Goal: Obtain resource: Obtain resource

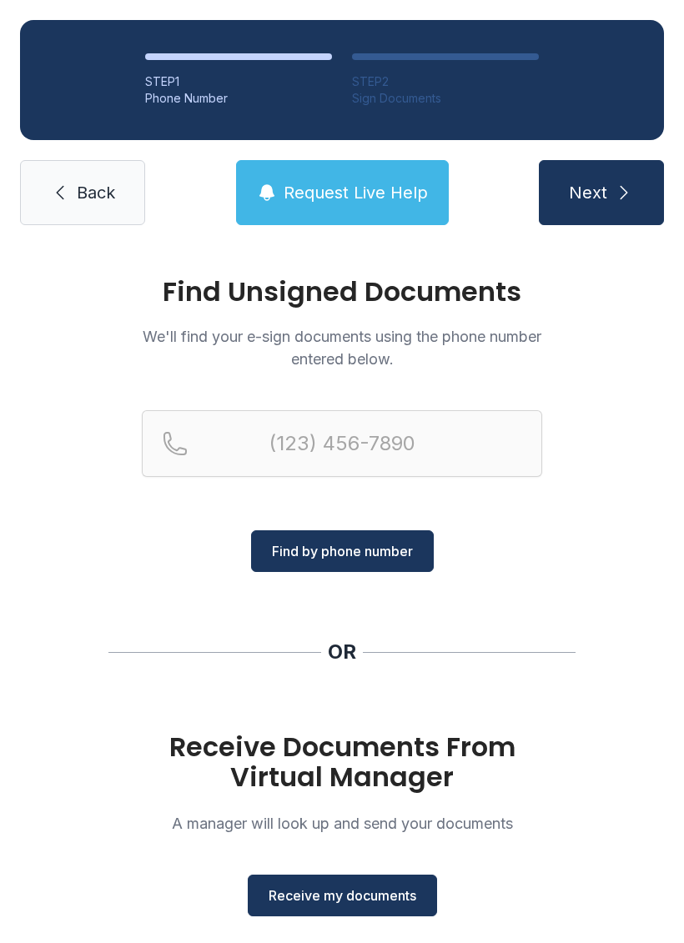
click at [363, 897] on span "Receive my documents" at bounding box center [342, 895] width 148 height 20
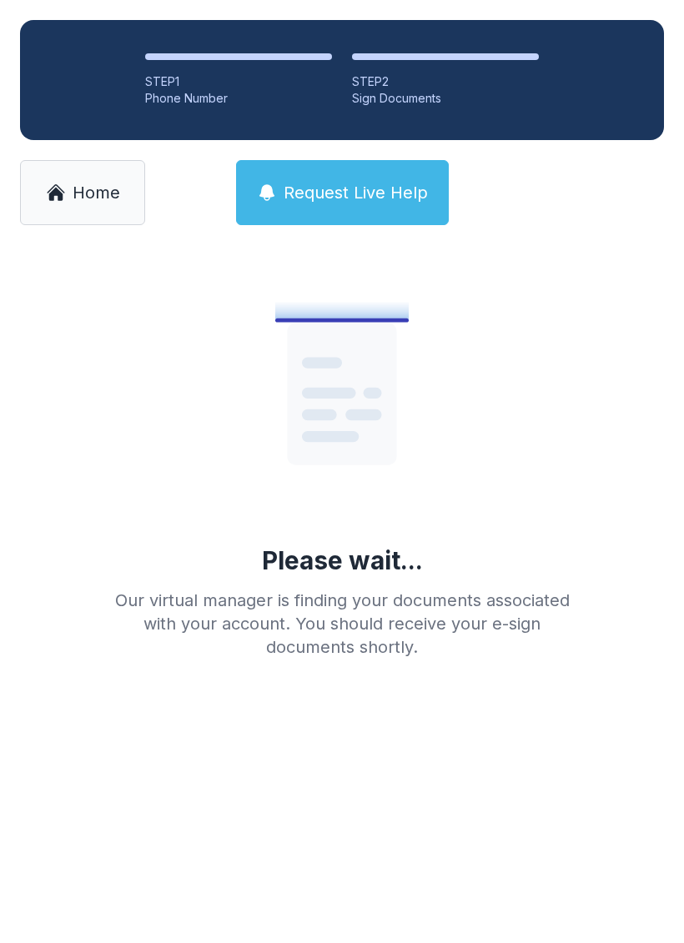
click at [70, 189] on link "Home" at bounding box center [82, 192] width 125 height 65
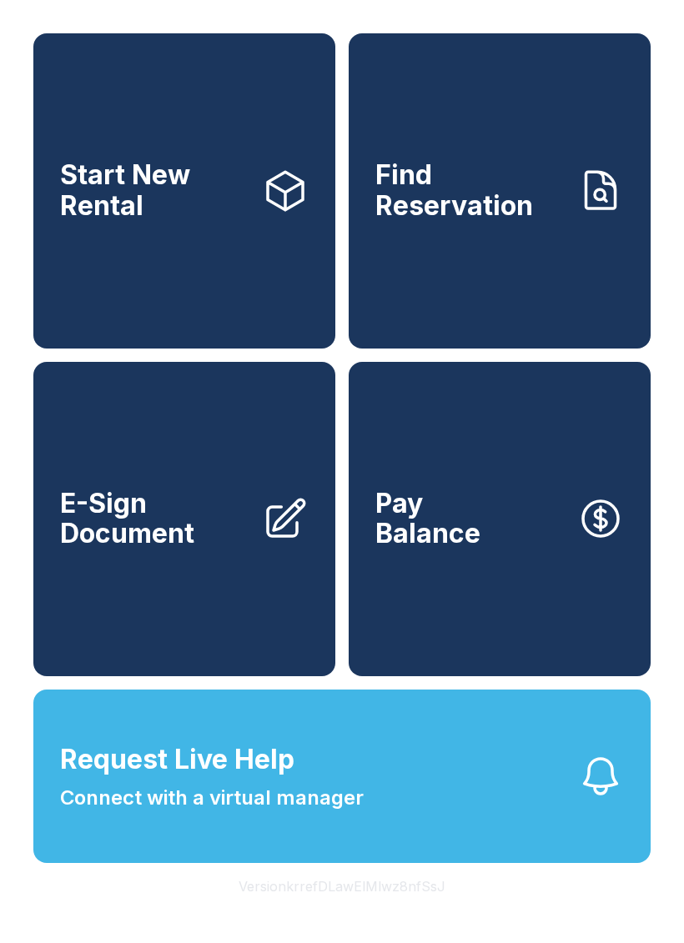
click at [148, 549] on span "E-Sign Document" at bounding box center [154, 519] width 188 height 61
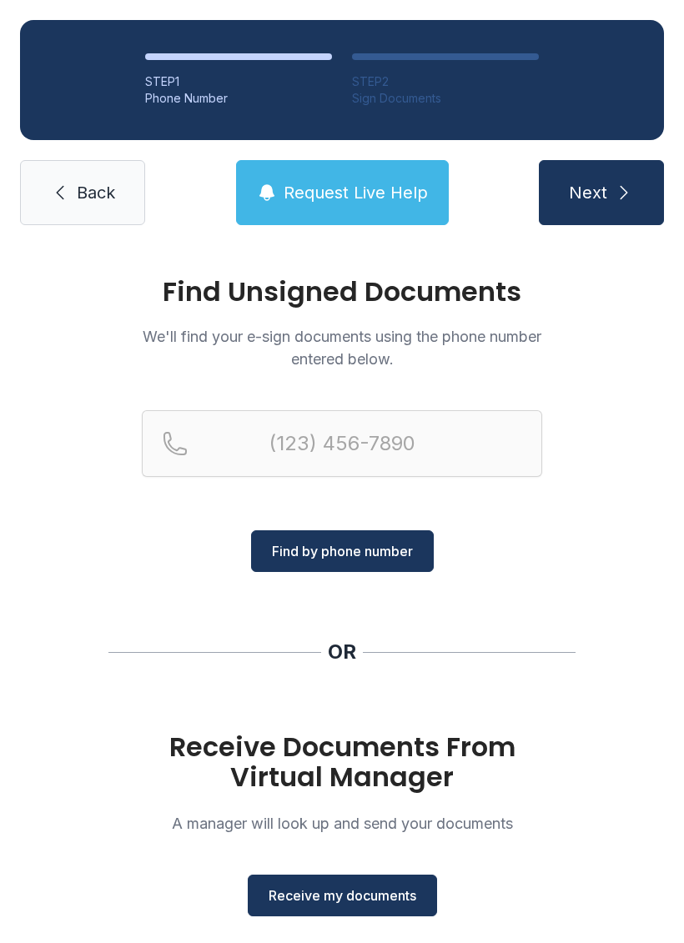
click at [72, 196] on link "Back" at bounding box center [82, 192] width 125 height 65
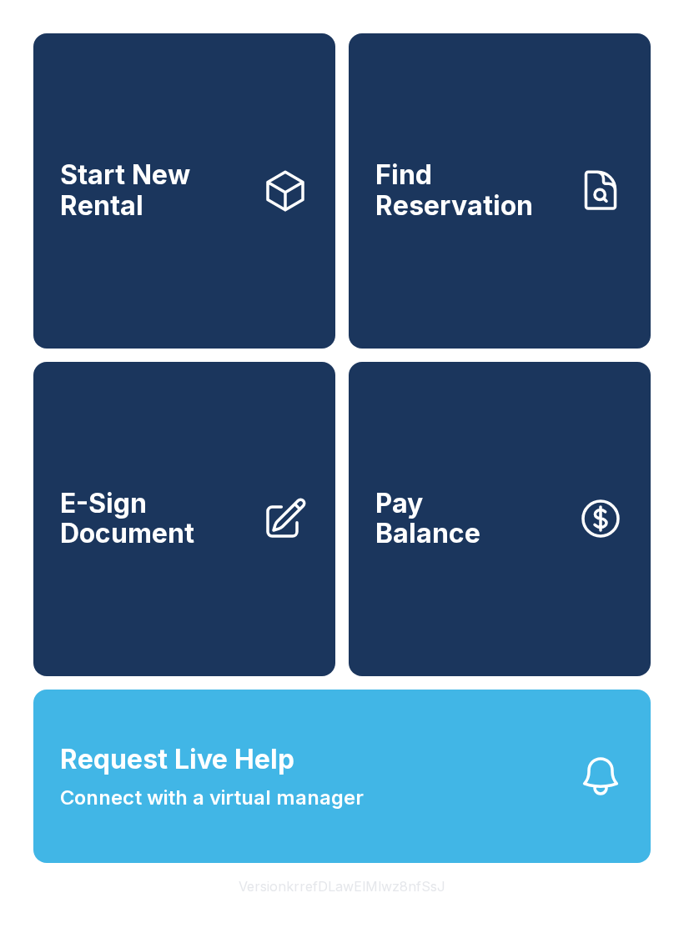
click at [203, 549] on span "E-Sign Document" at bounding box center [154, 519] width 188 height 61
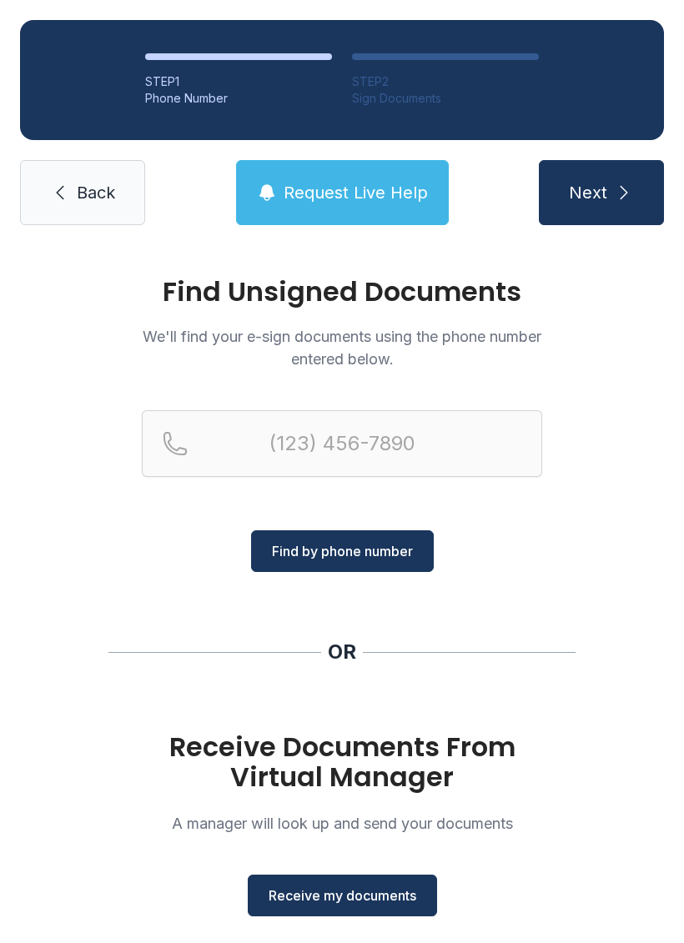
click at [358, 905] on button "Receive my documents" at bounding box center [342, 895] width 189 height 42
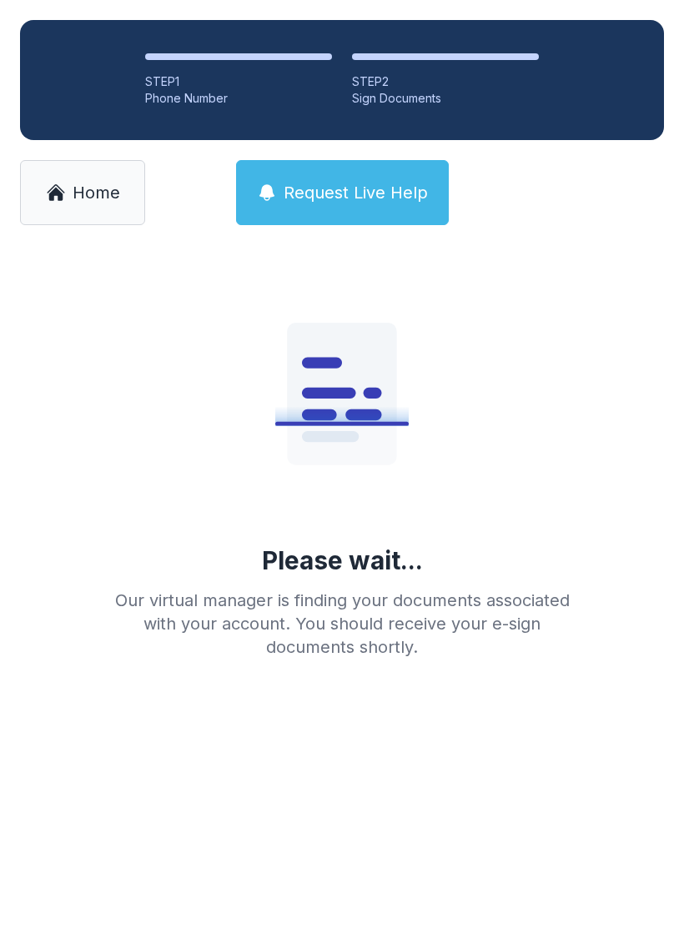
click at [83, 188] on span "Home" at bounding box center [97, 192] width 48 height 23
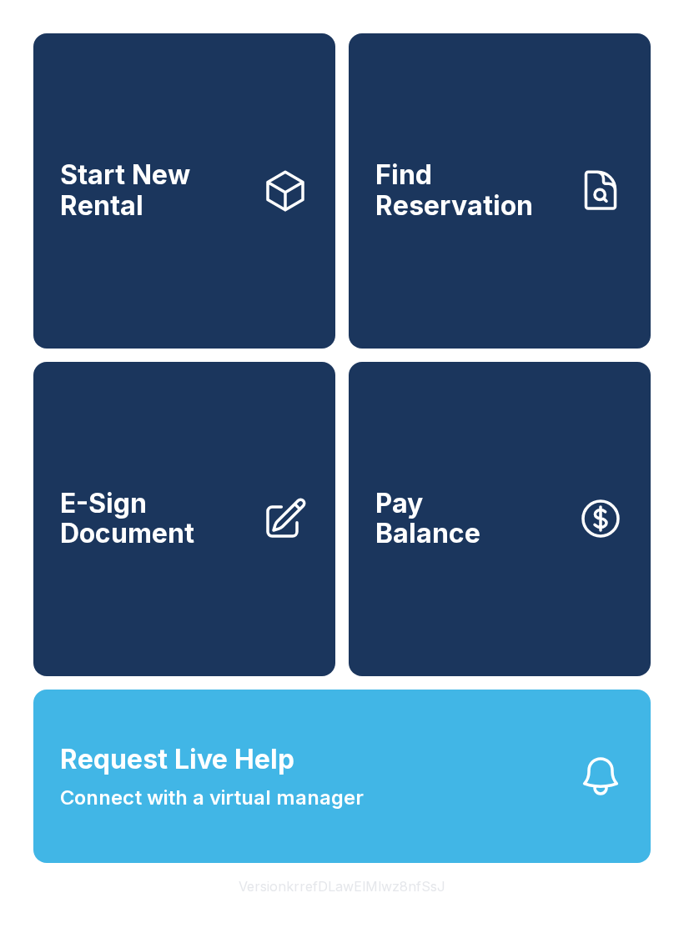
click at [189, 604] on link "E-Sign Document" at bounding box center [184, 519] width 302 height 315
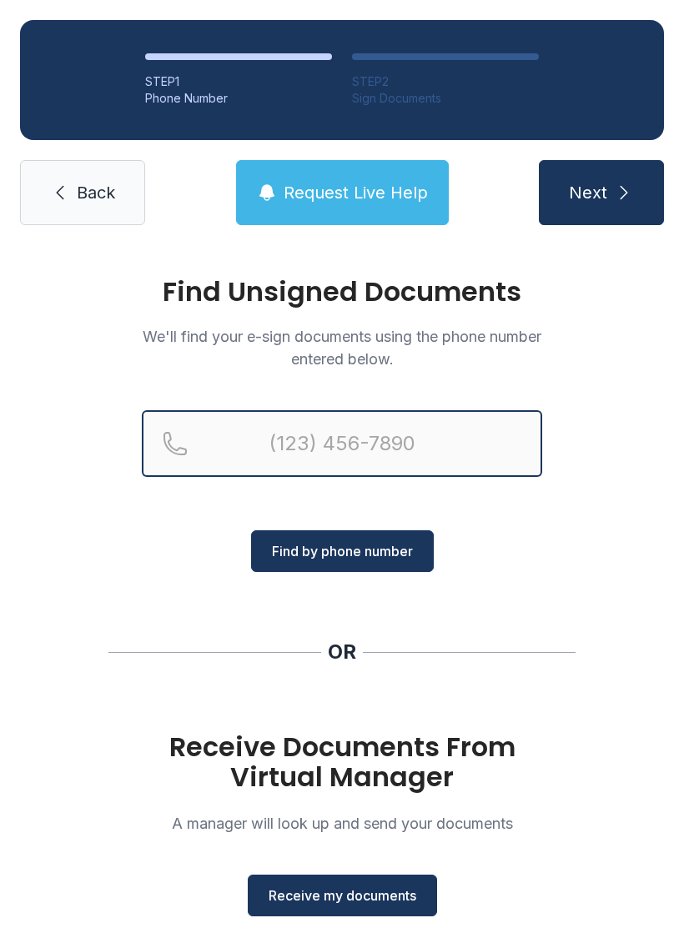
click at [374, 432] on input "Reservation phone number" at bounding box center [342, 443] width 400 height 67
type input "[PHONE_NUMBER]"
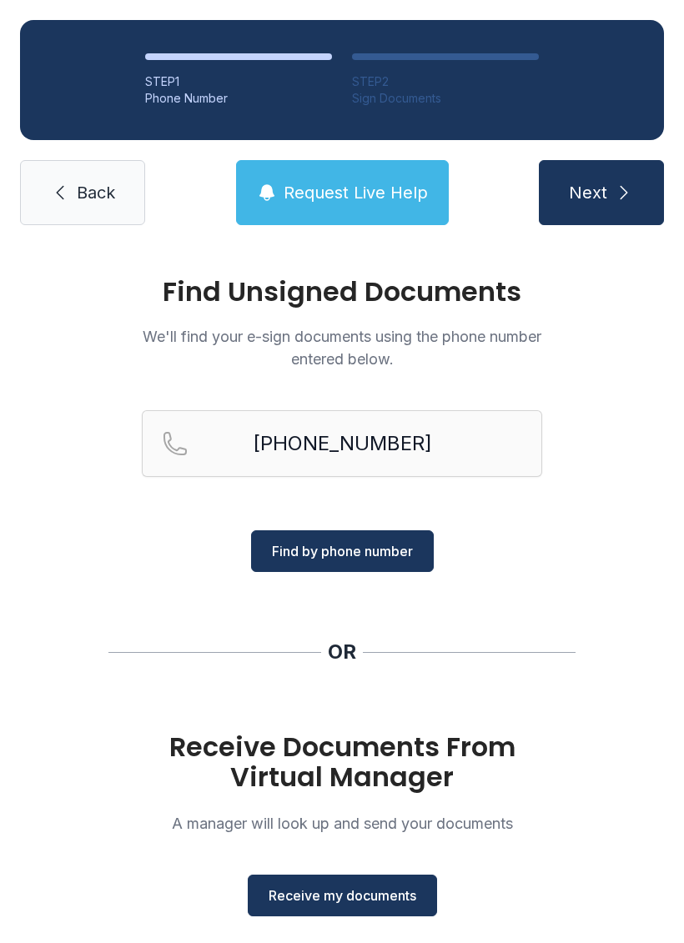
click at [368, 556] on span "Find by phone number" at bounding box center [342, 551] width 141 height 20
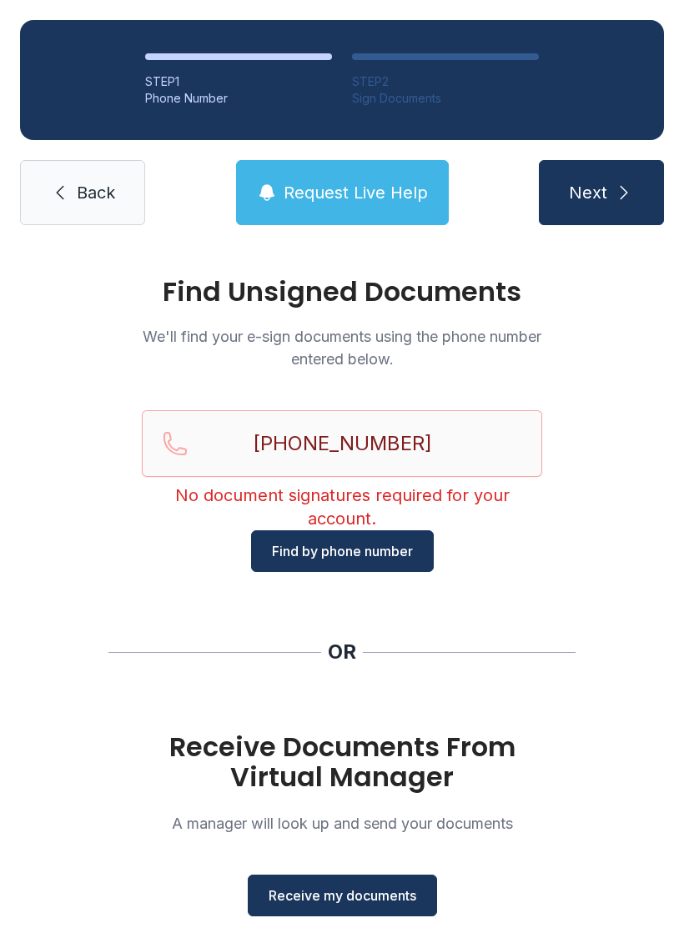
click at [83, 203] on span "Back" at bounding box center [96, 192] width 38 height 23
